Goal: Find specific page/section: Find specific page/section

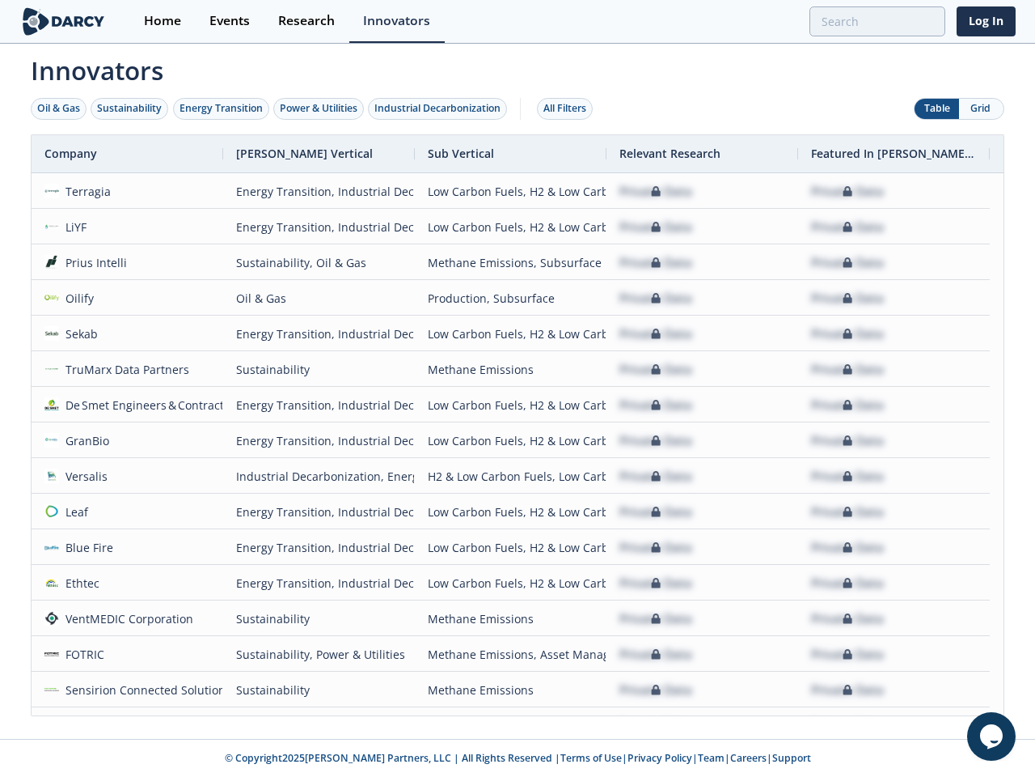
click at [59, 108] on div "Oil & Gas" at bounding box center [58, 108] width 43 height 15
click at [130, 108] on div "Sustainability" at bounding box center [129, 108] width 65 height 15
click at [222, 108] on div "Energy Transition" at bounding box center [221, 108] width 83 height 15
click at [320, 108] on div "Power & Utilities" at bounding box center [319, 108] width 78 height 15
click at [441, 108] on div "Industrial Decarbonization" at bounding box center [438, 108] width 126 height 15
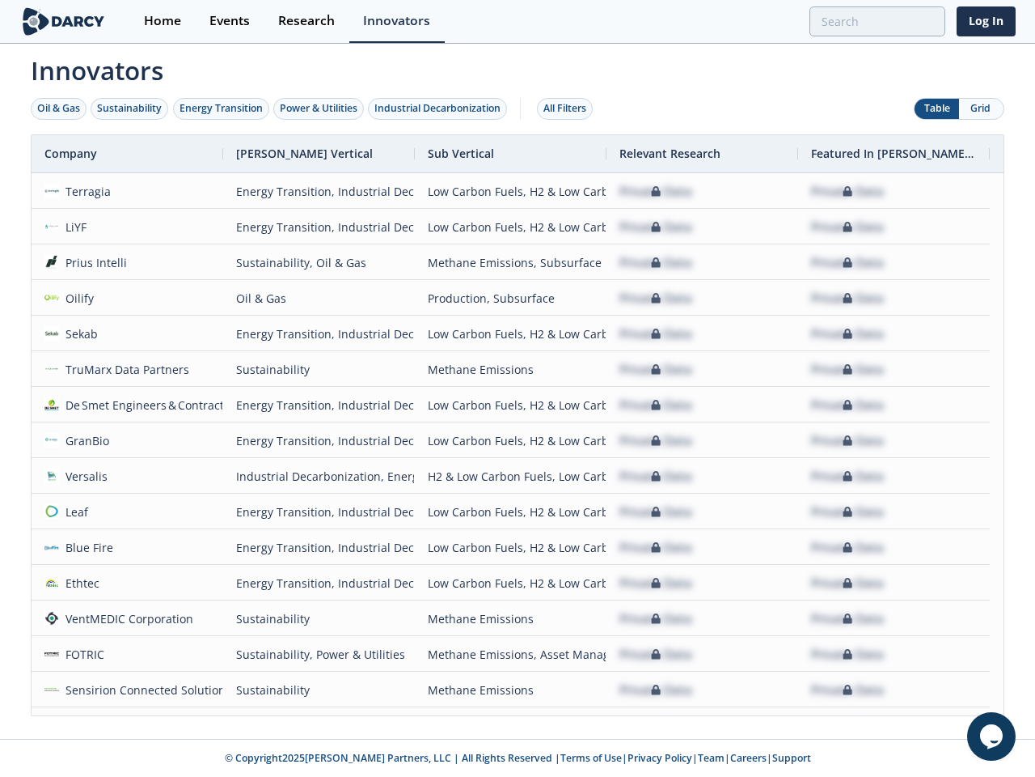
click at [569, 108] on div "All Filters" at bounding box center [565, 108] width 43 height 15
